Goal: Check status: Check status

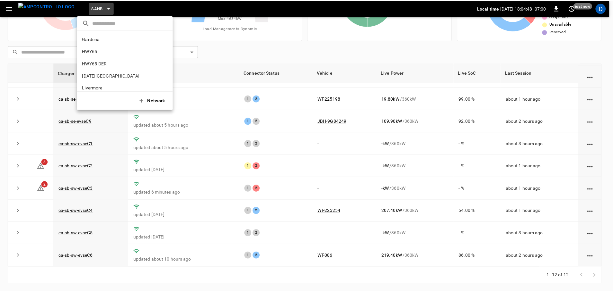
scroll to position [54, 0]
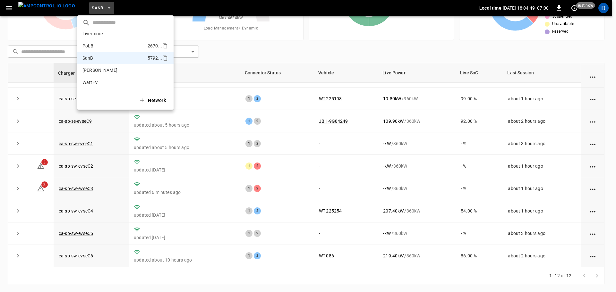
click at [100, 43] on p "PoLB" at bounding box center [114, 46] width 63 height 6
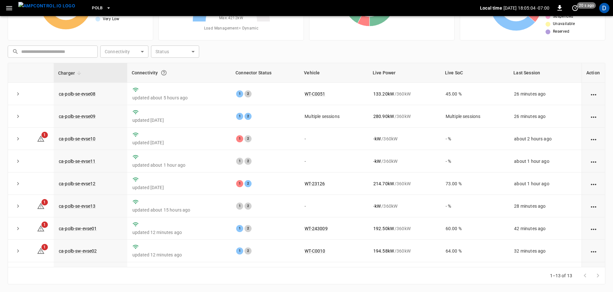
click at [92, 7] on button "PoLB" at bounding box center [101, 8] width 24 height 13
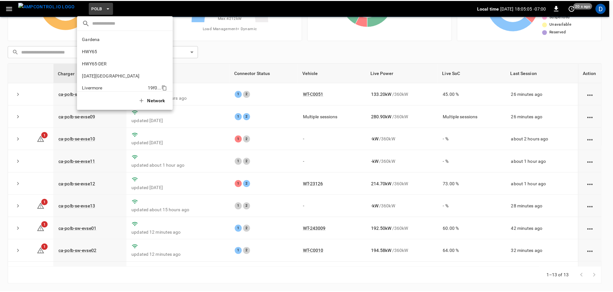
scroll to position [54, 0]
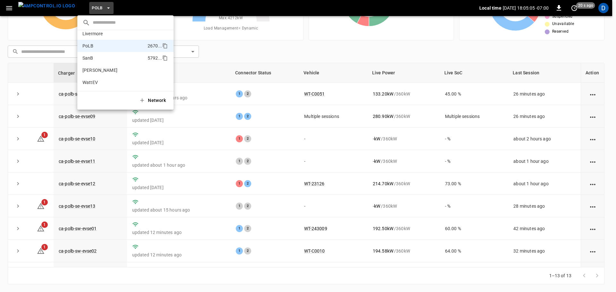
click at [100, 57] on p "SanB" at bounding box center [114, 58] width 63 height 6
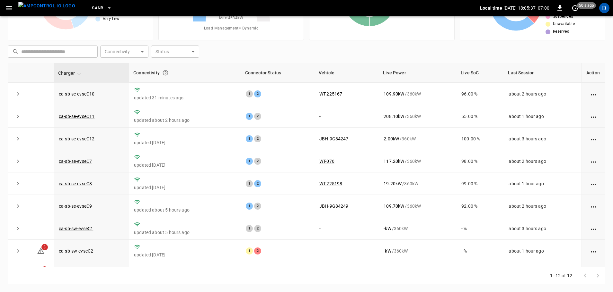
scroll to position [0, 0]
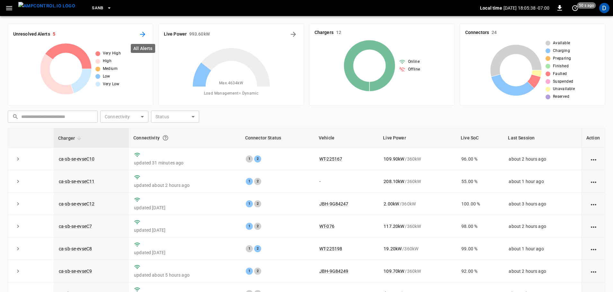
click at [145, 35] on icon "All Alerts" at bounding box center [143, 34] width 8 height 8
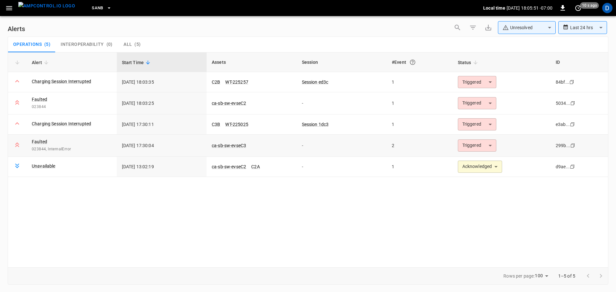
click at [479, 146] on body "**********" at bounding box center [308, 145] width 616 height 290
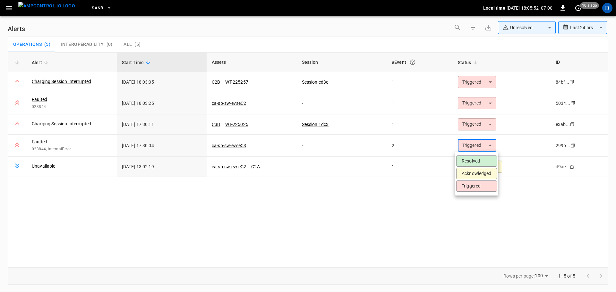
click at [473, 175] on li "Acknowledged" at bounding box center [477, 173] width 41 height 11
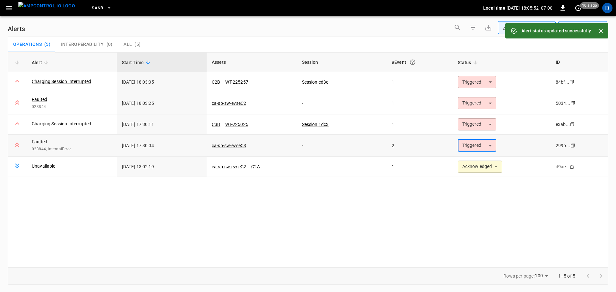
type input "**********"
click at [472, 126] on body "**********" at bounding box center [308, 145] width 616 height 290
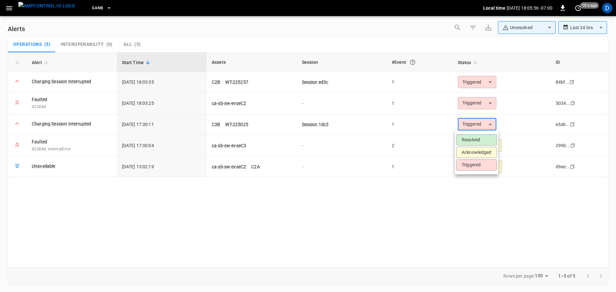
click at [470, 152] on li "Acknowledged" at bounding box center [477, 152] width 41 height 11
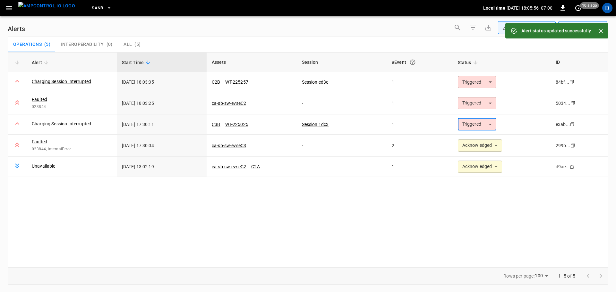
type input "**********"
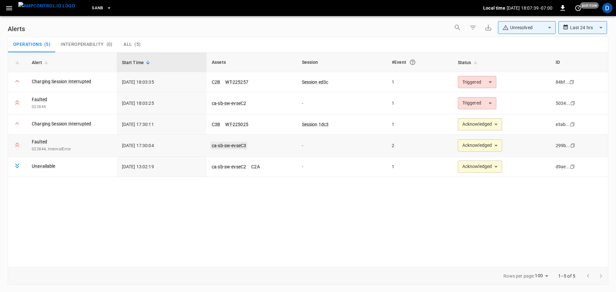
click at [226, 145] on link "ca-sb-sw-evseC3" at bounding box center [229, 146] width 37 height 8
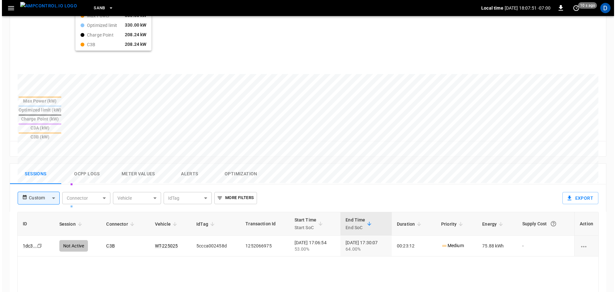
scroll to position [201, 0]
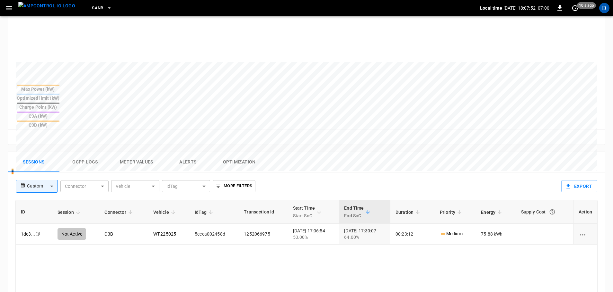
drag, startPoint x: 89, startPoint y: 126, endPoint x: 119, endPoint y: 125, distance: 29.9
click at [89, 152] on button "Ocpp logs" at bounding box center [84, 162] width 51 height 21
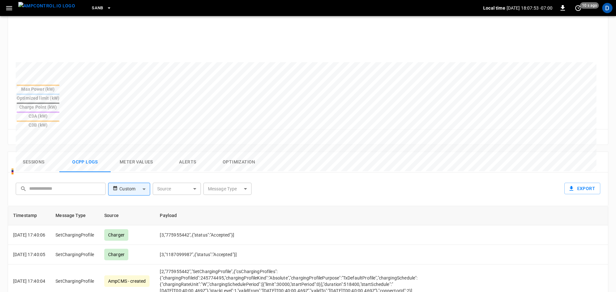
click at [221, 155] on body "SanB Local time [DATE] 18:07:53 -07:00 0 10 s ago D ca-sb-sw-evseC3 Remote Comm…" at bounding box center [308, 117] width 616 height 637
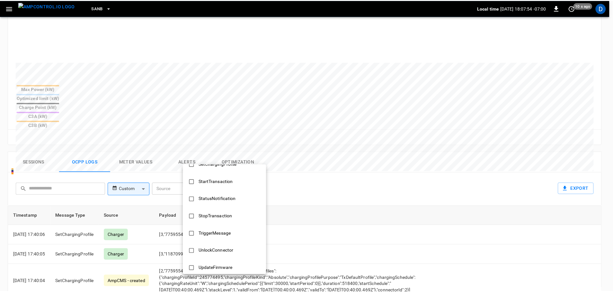
scroll to position [311, 0]
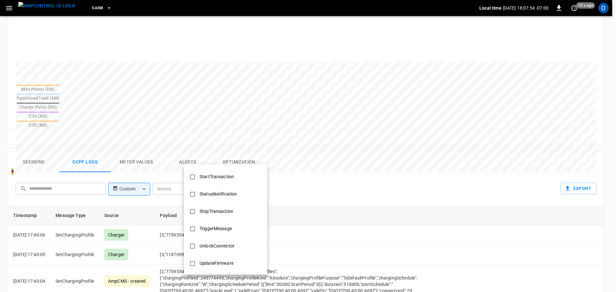
click at [227, 210] on div "StopTransaction" at bounding box center [216, 212] width 41 height 12
type input "**********"
click at [338, 183] on div at bounding box center [308, 146] width 616 height 292
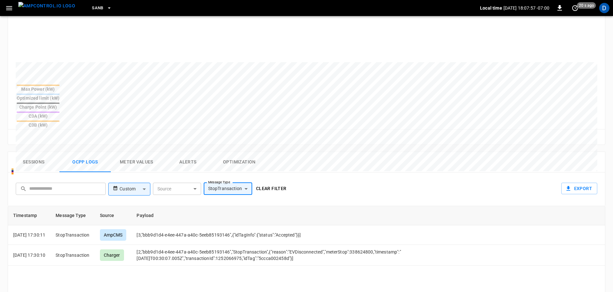
click at [271, 183] on button "Clear filter" at bounding box center [271, 189] width 36 height 12
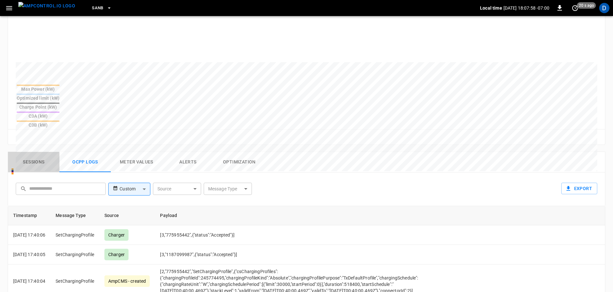
click at [36, 152] on button "Sessions" at bounding box center [33, 162] width 51 height 21
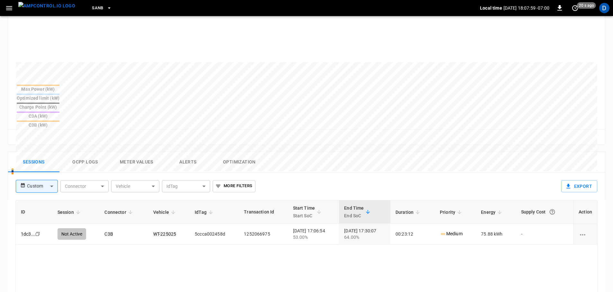
click at [54, 9] on img "menu" at bounding box center [46, 6] width 57 height 8
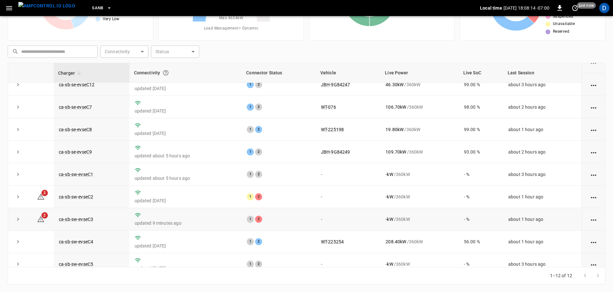
scroll to position [56, 0]
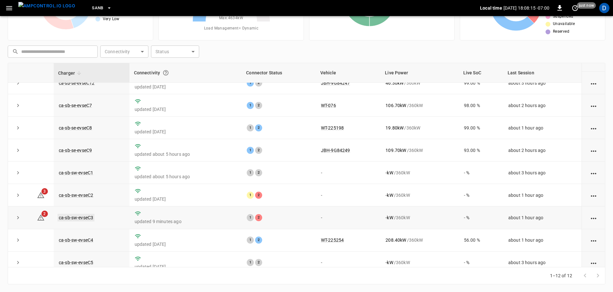
click at [83, 220] on link "ca-sb-sw-evseC3" at bounding box center [75, 218] width 37 height 8
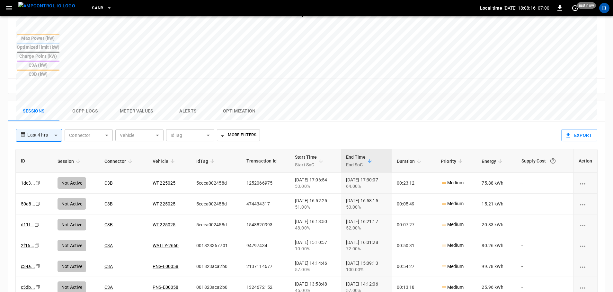
scroll to position [254, 0]
